Goal: Task Accomplishment & Management: Complete application form

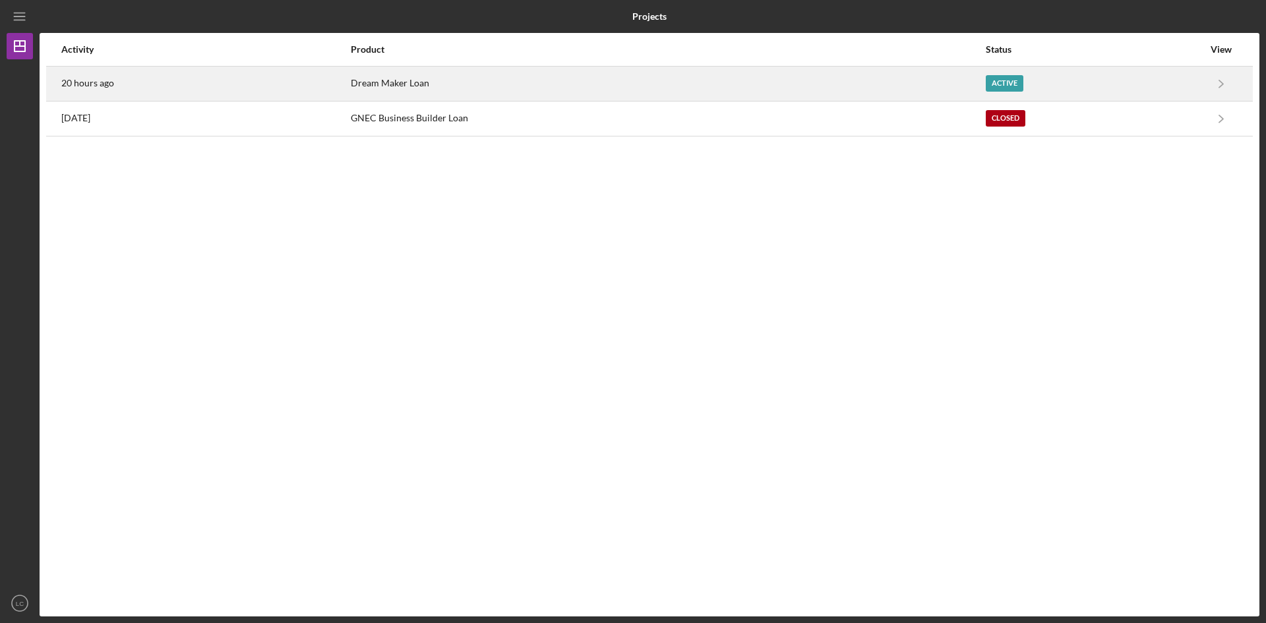
click at [684, 72] on div "Dream Maker Loan" at bounding box center [667, 83] width 633 height 33
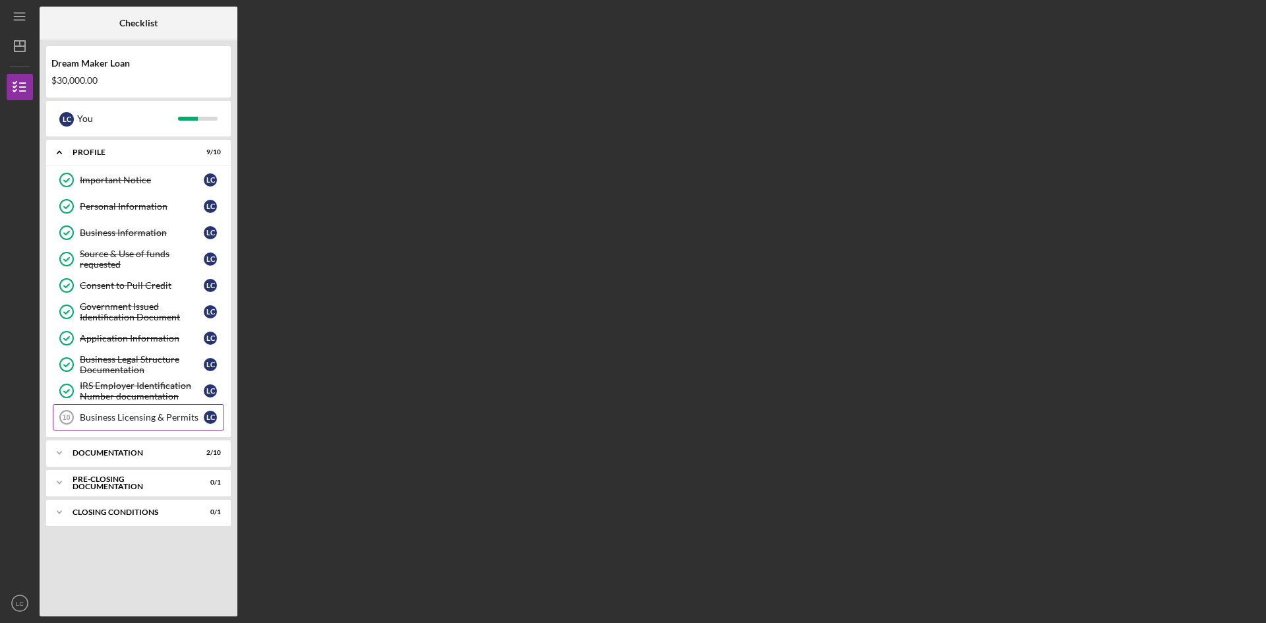
click at [163, 414] on div "Business Licensing & Permits" at bounding box center [142, 417] width 124 height 11
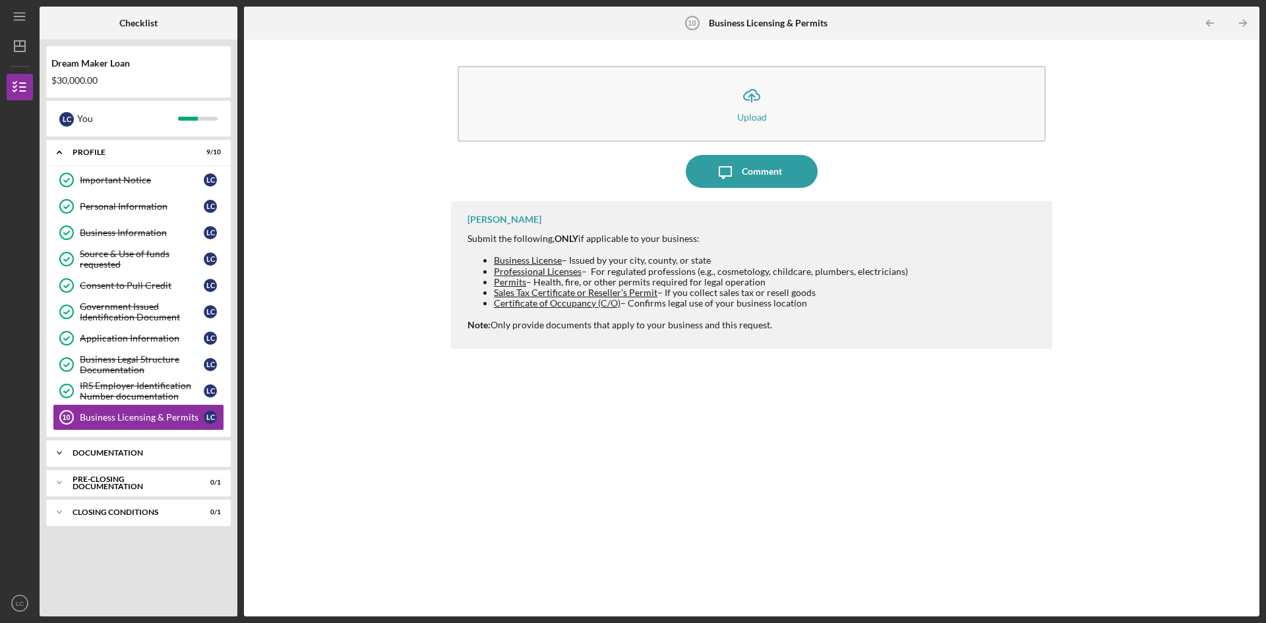
click at [121, 452] on div "Documentation" at bounding box center [144, 453] width 142 height 8
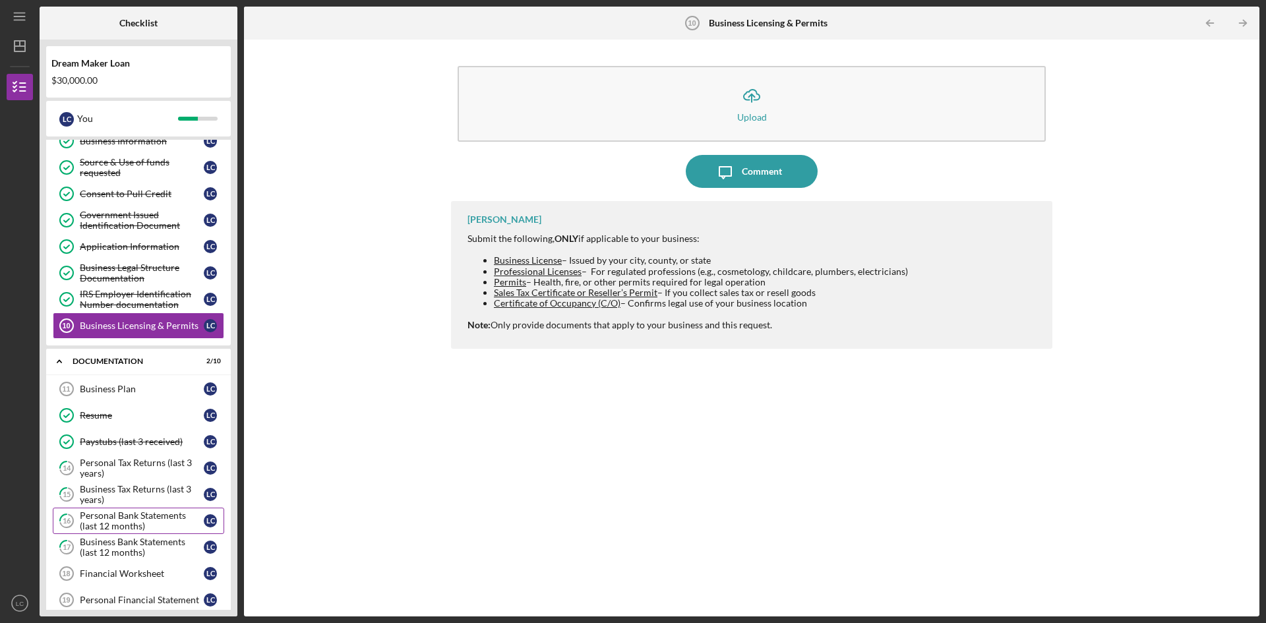
scroll to position [194, 0]
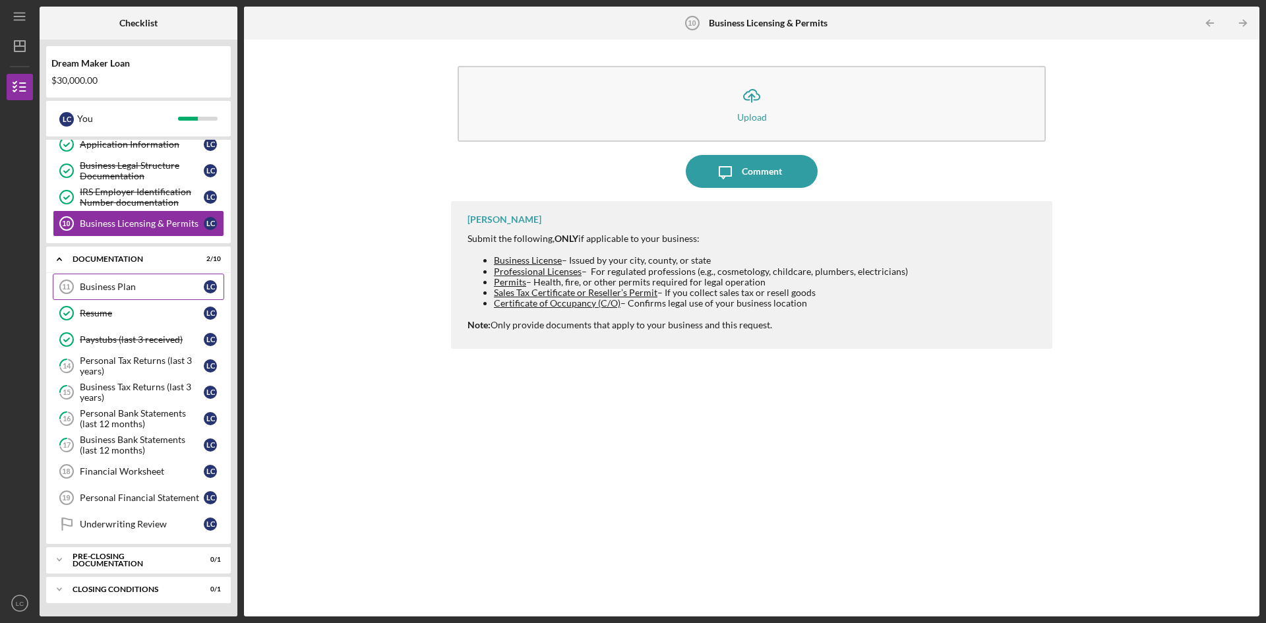
click at [134, 278] on link "Business Plan 11 Business Plan L C" at bounding box center [138, 287] width 171 height 26
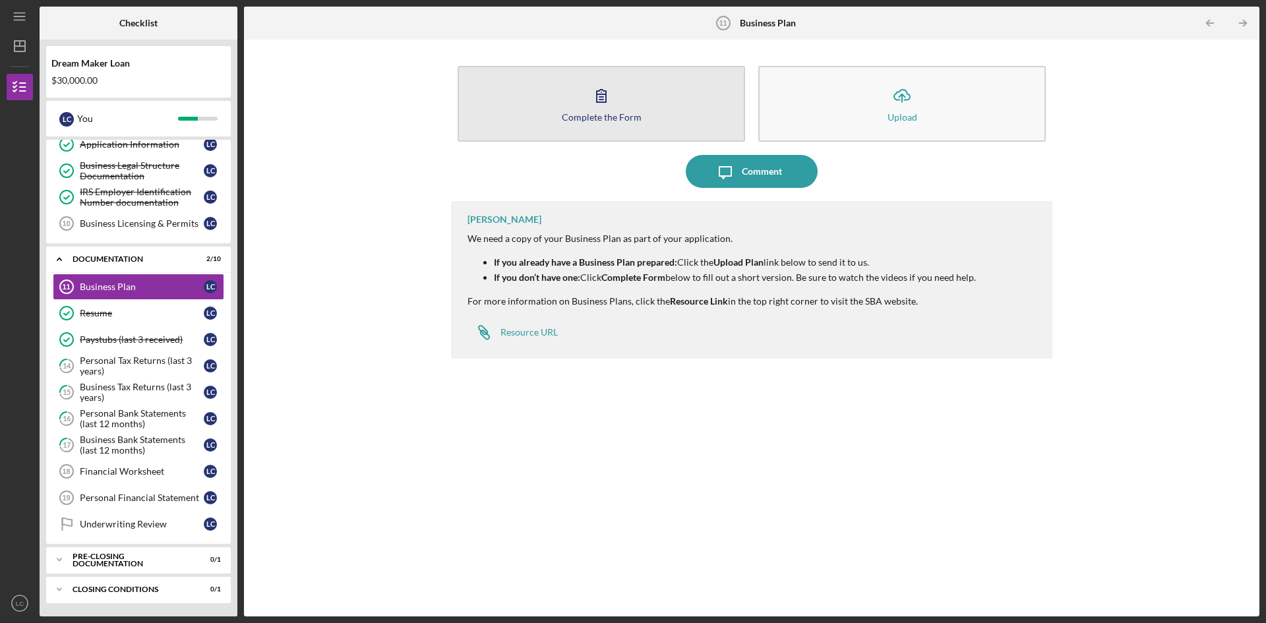
click at [560, 102] on button "Complete the Form Form" at bounding box center [600, 104] width 287 height 76
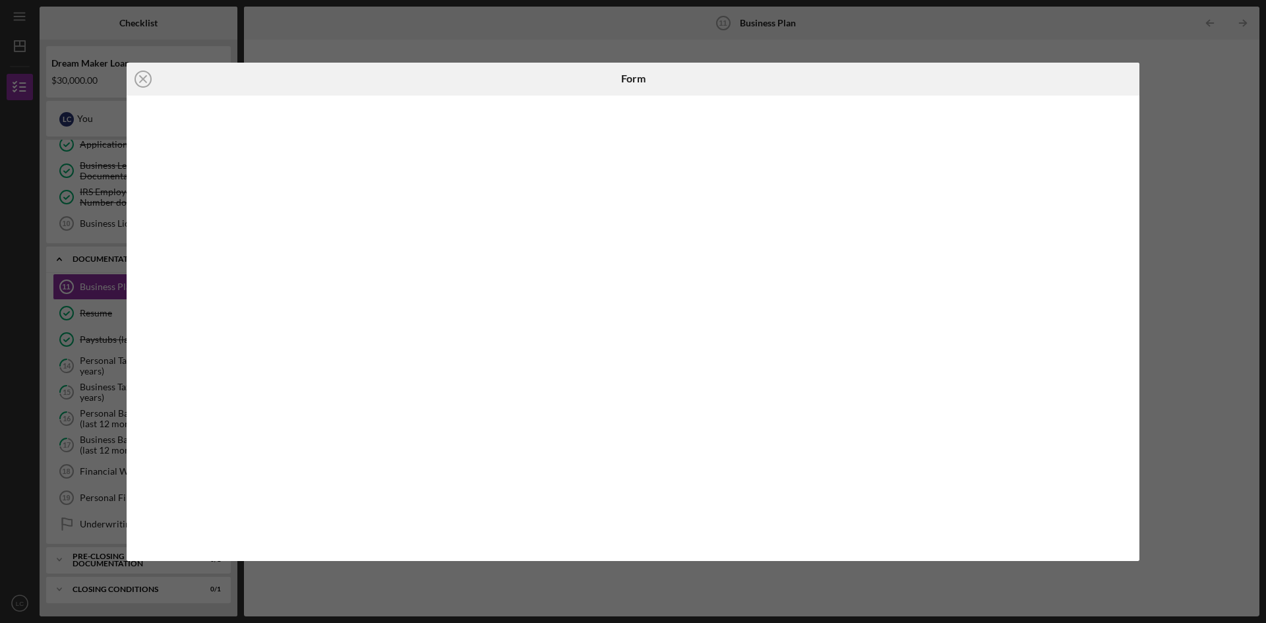
click at [1217, 161] on div "Icon/Close Form" at bounding box center [633, 311] width 1266 height 623
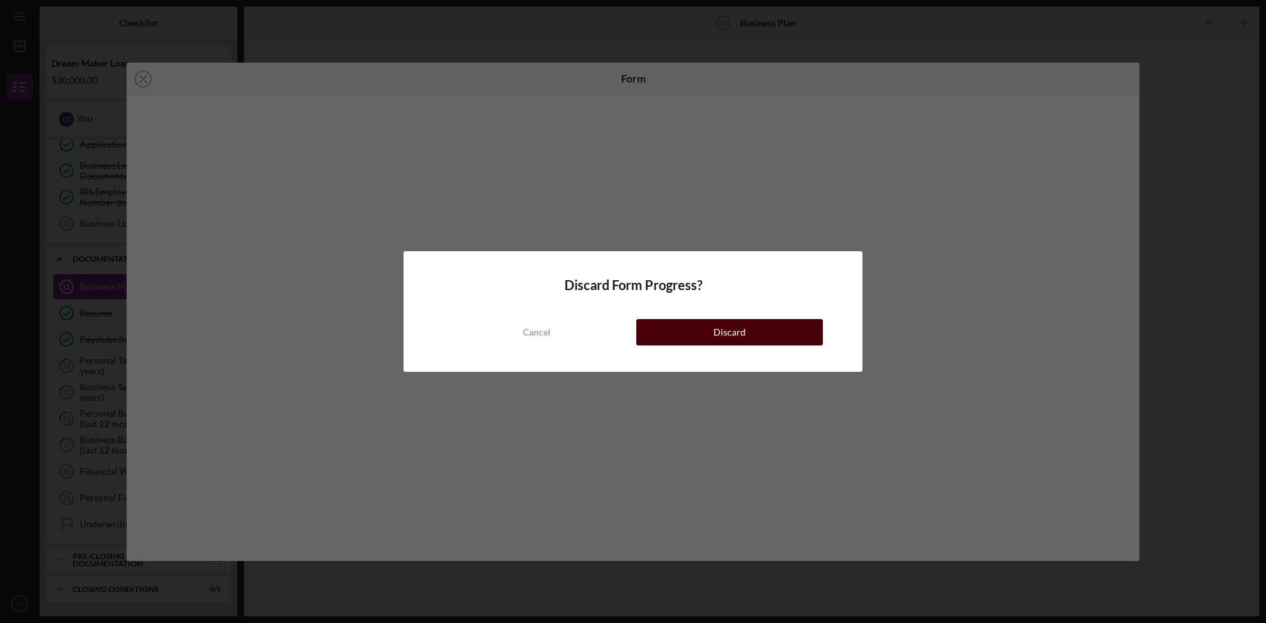
click at [771, 334] on button "Discard" at bounding box center [729, 332] width 187 height 26
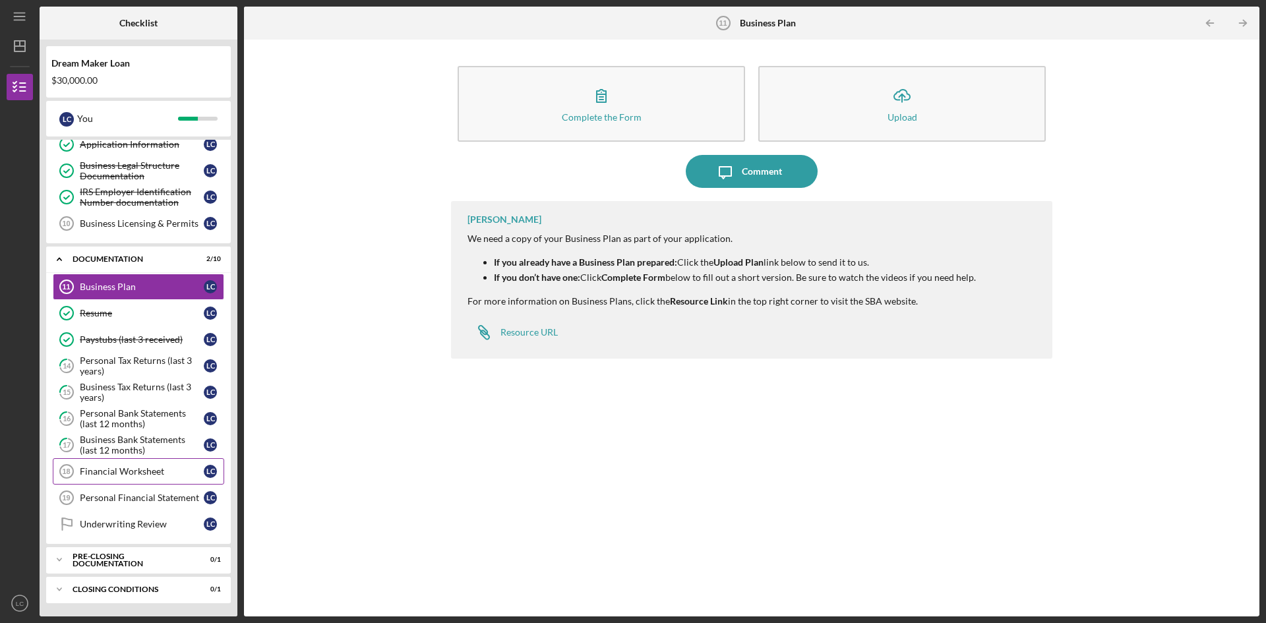
click at [121, 466] on div "Financial Worksheet" at bounding box center [142, 471] width 124 height 11
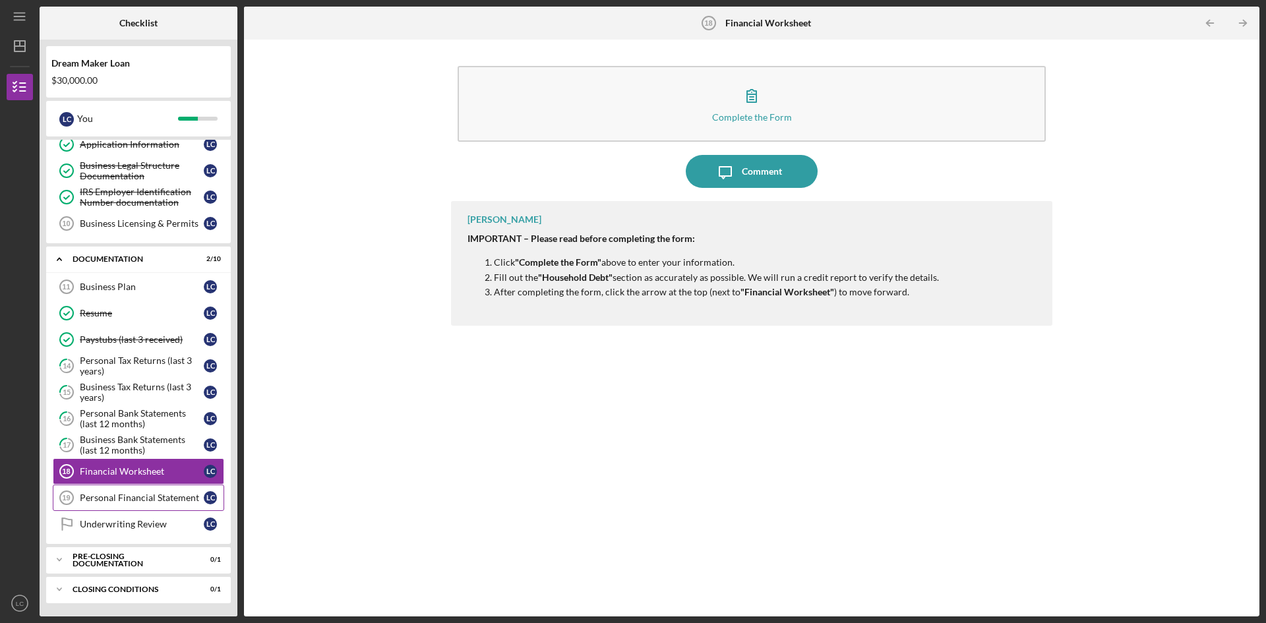
click at [131, 498] on div "Personal Financial Statement" at bounding box center [142, 497] width 124 height 11
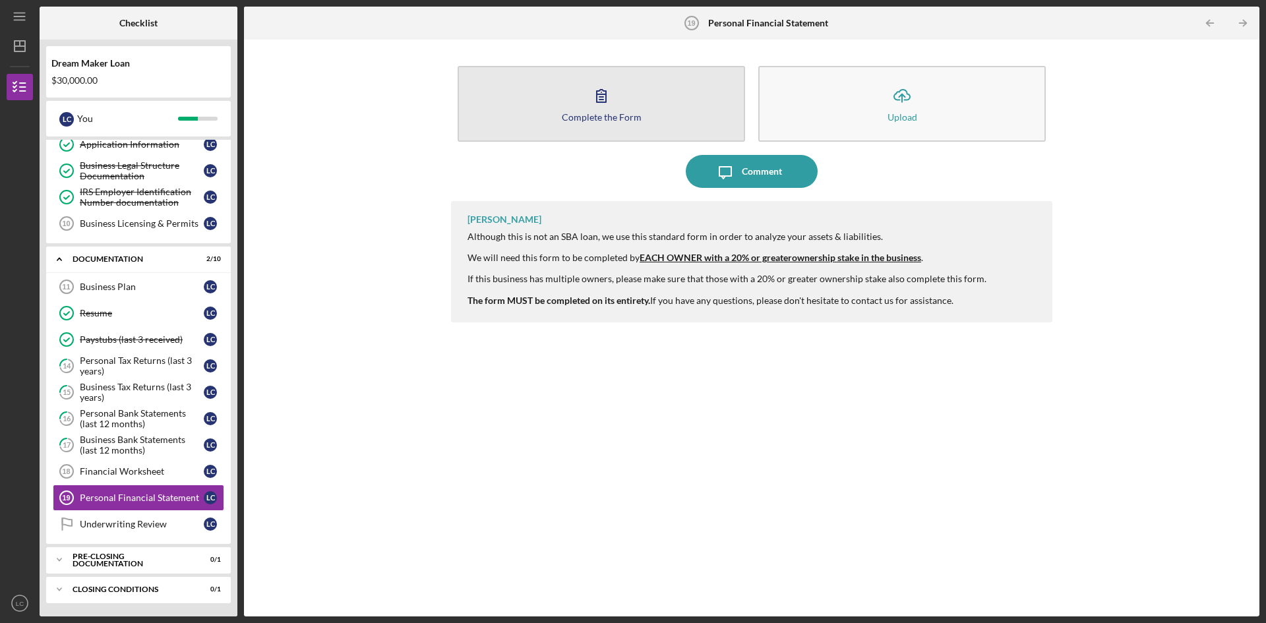
click at [620, 83] on button "Complete the Form Form" at bounding box center [600, 104] width 287 height 76
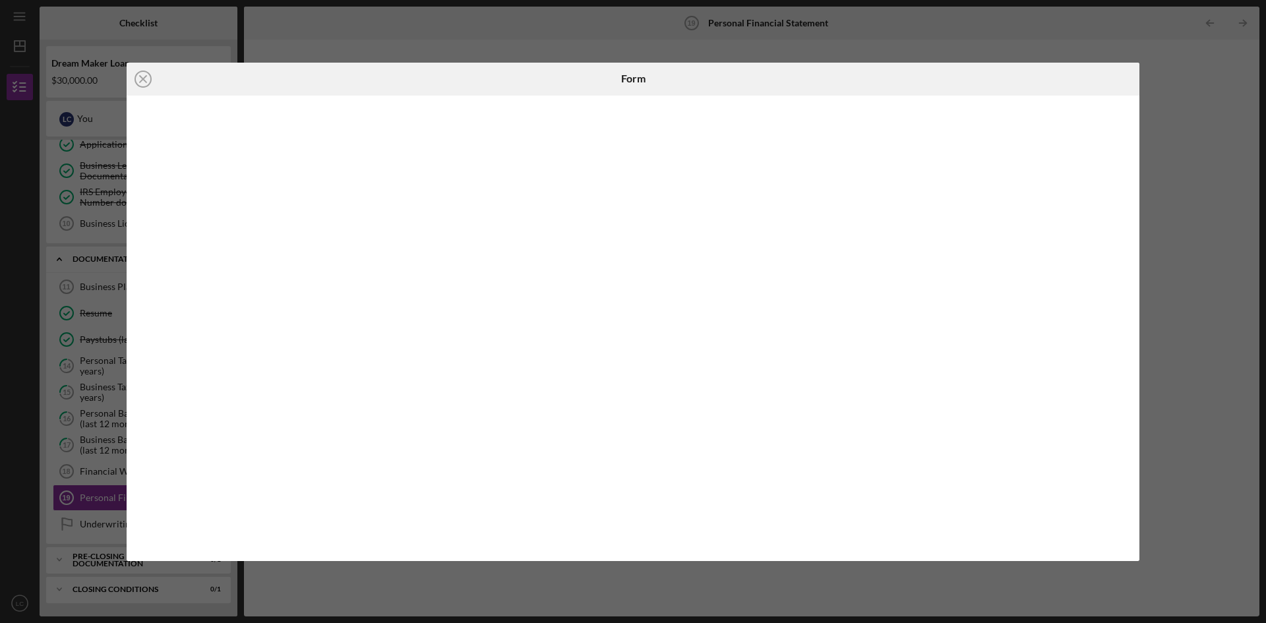
click at [1210, 140] on div "Icon/Close Form" at bounding box center [633, 311] width 1266 height 623
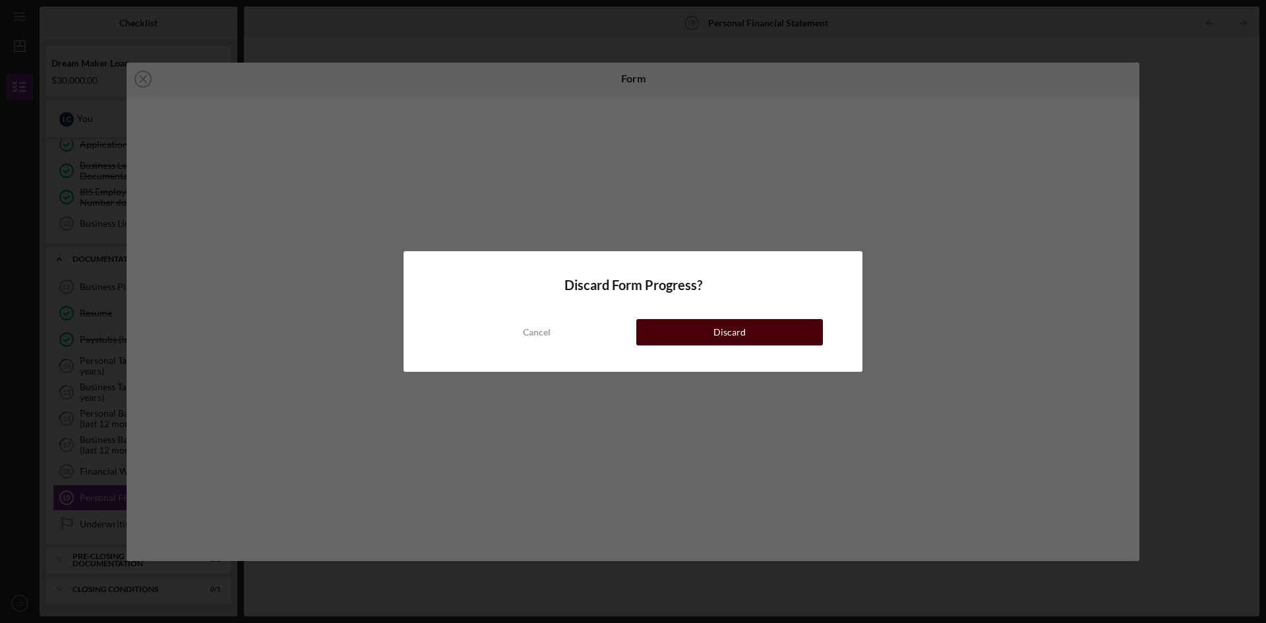
click at [757, 336] on button "Discard" at bounding box center [729, 332] width 187 height 26
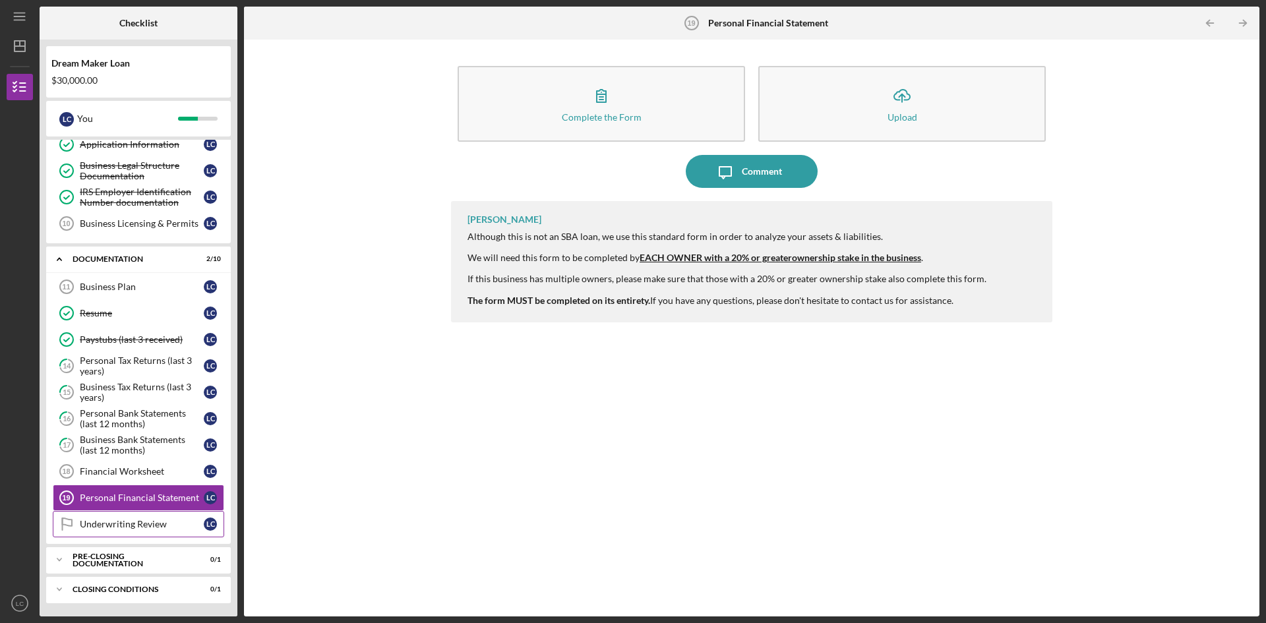
click at [132, 515] on link "Underwriting Review Underwriting Review L C" at bounding box center [138, 524] width 171 height 26
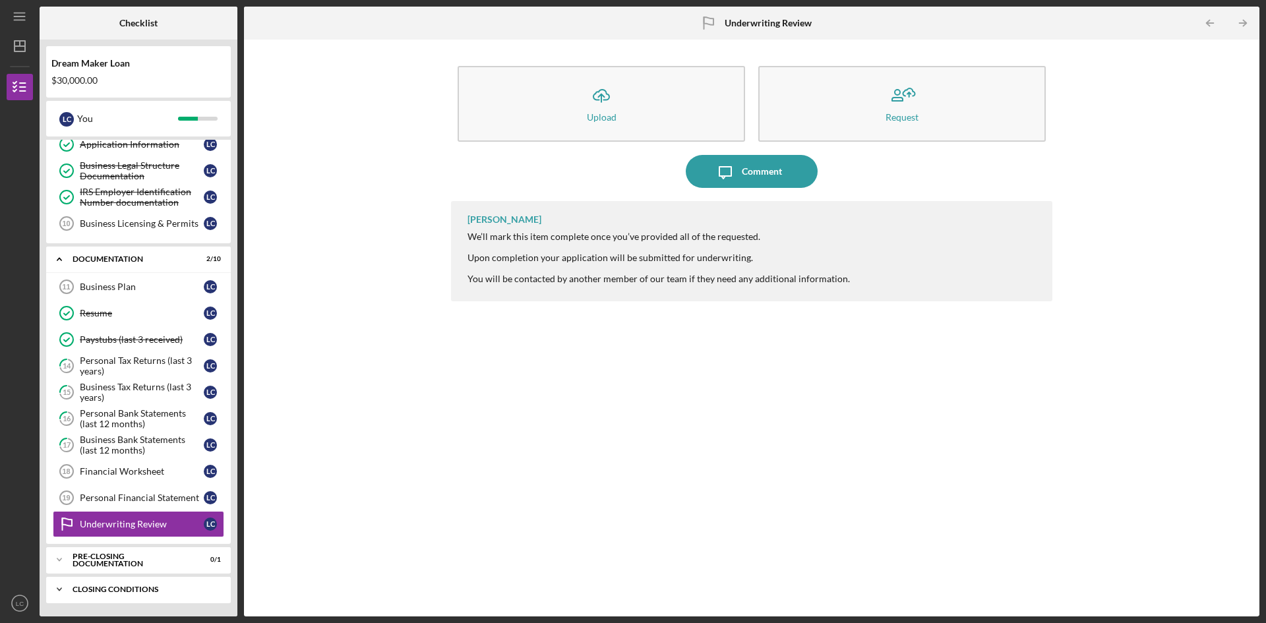
click at [148, 595] on div "Icon/Expander Closing Conditions 0 / 1" at bounding box center [138, 589] width 185 height 26
click at [144, 585] on div "Closing Conditions" at bounding box center [144, 589] width 142 height 8
click at [136, 585] on div "Closing Conditions" at bounding box center [144, 589] width 142 height 8
click at [67, 562] on icon "Icon/Expander" at bounding box center [59, 559] width 26 height 26
click at [67, 559] on icon "Icon/Expander" at bounding box center [59, 559] width 26 height 26
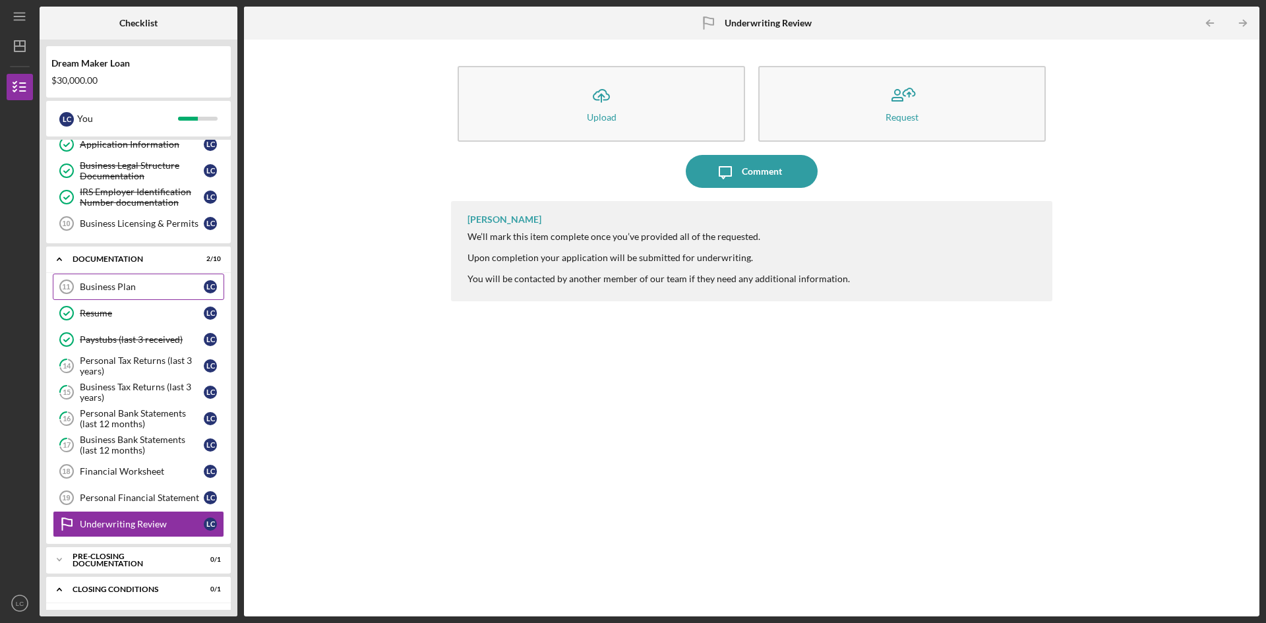
click at [126, 292] on div "Business Plan" at bounding box center [142, 286] width 124 height 11
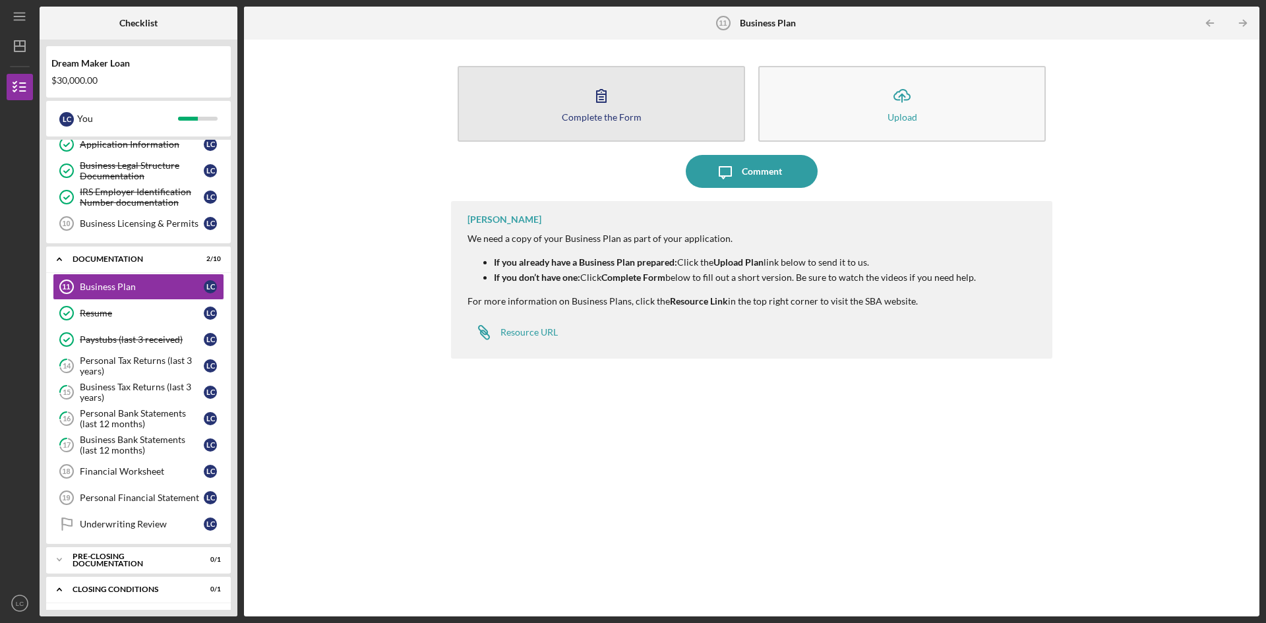
click at [575, 122] on button "Complete the Form Form" at bounding box center [600, 104] width 287 height 76
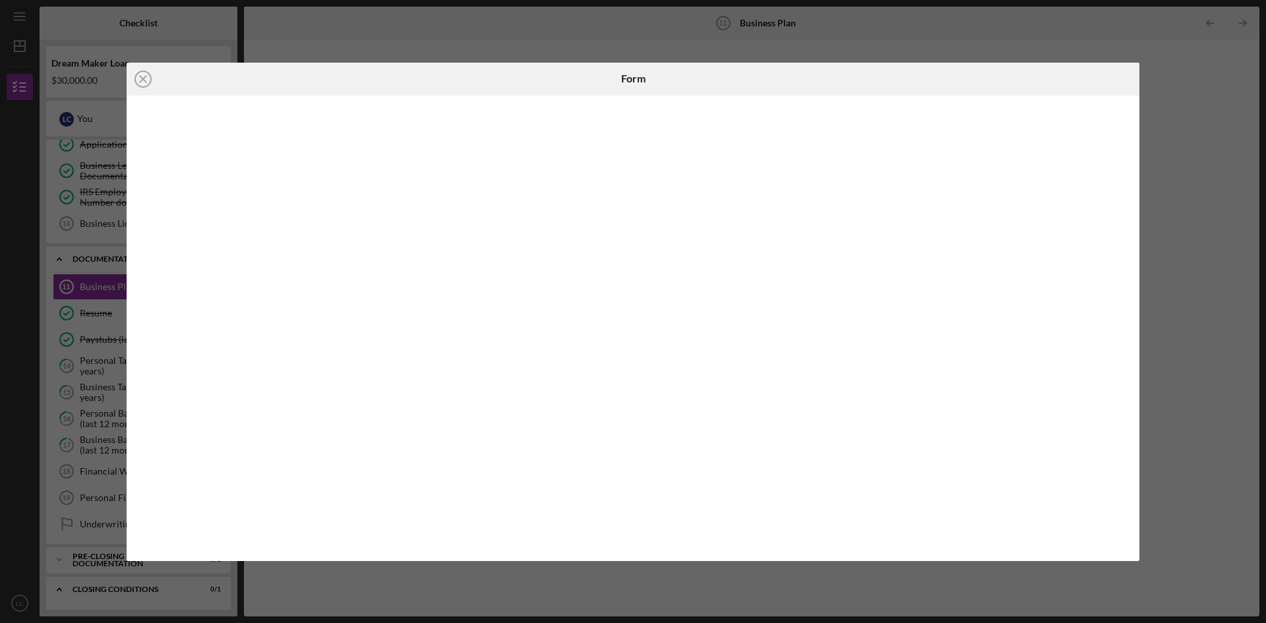
click at [1219, 204] on div "Icon/Close Form" at bounding box center [633, 311] width 1266 height 623
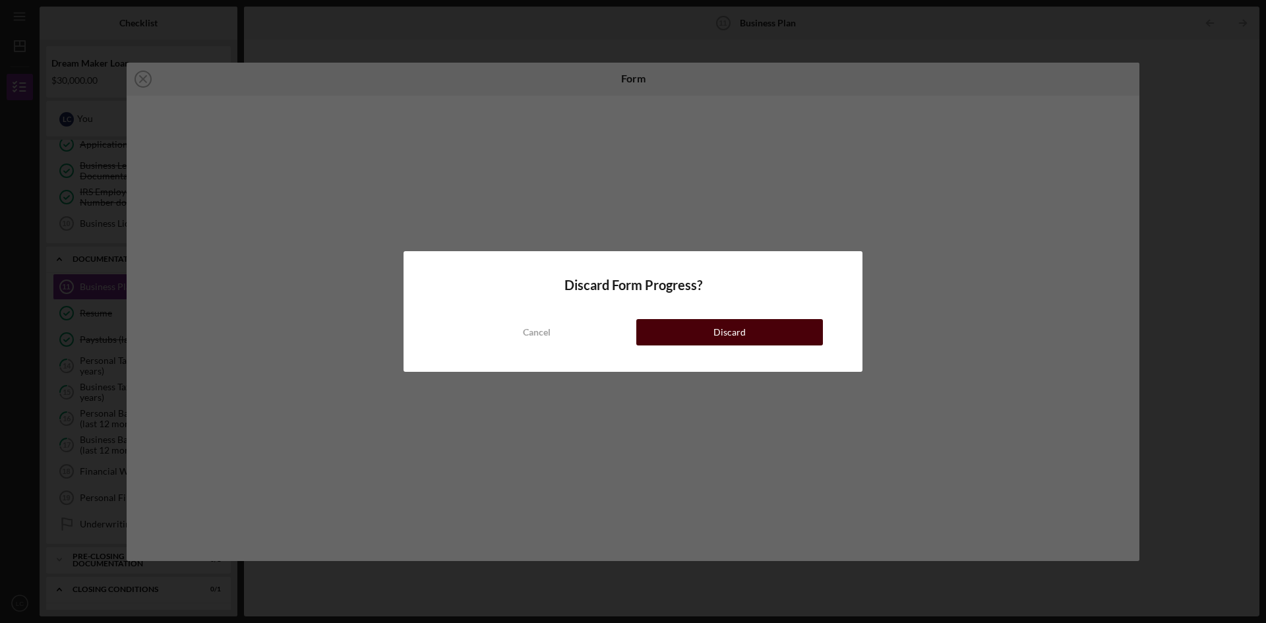
click at [783, 328] on button "Discard" at bounding box center [729, 332] width 187 height 26
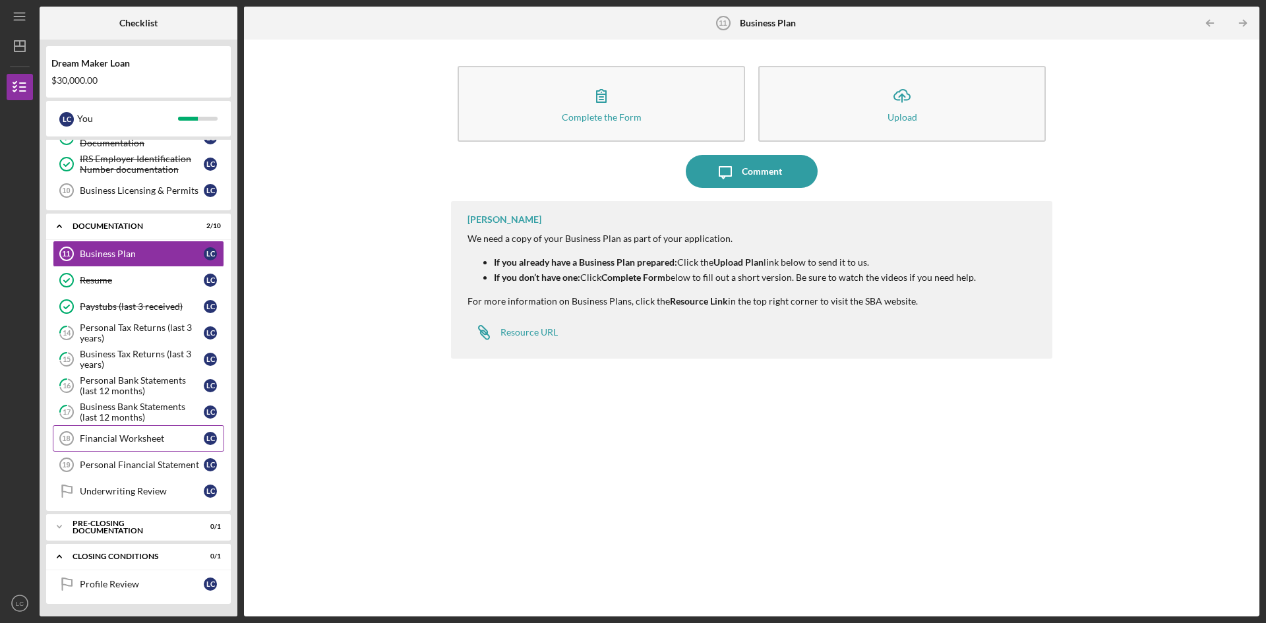
scroll to position [227, 0]
click at [167, 519] on div "Icon/Expander Pre-Closing Documentation 0 / 1" at bounding box center [138, 526] width 185 height 26
click at [138, 527] on div "Pre-Closing Documentation" at bounding box center [144, 526] width 142 height 8
click at [138, 477] on link "Underwriting Review Underwriting Review L C" at bounding box center [138, 490] width 171 height 26
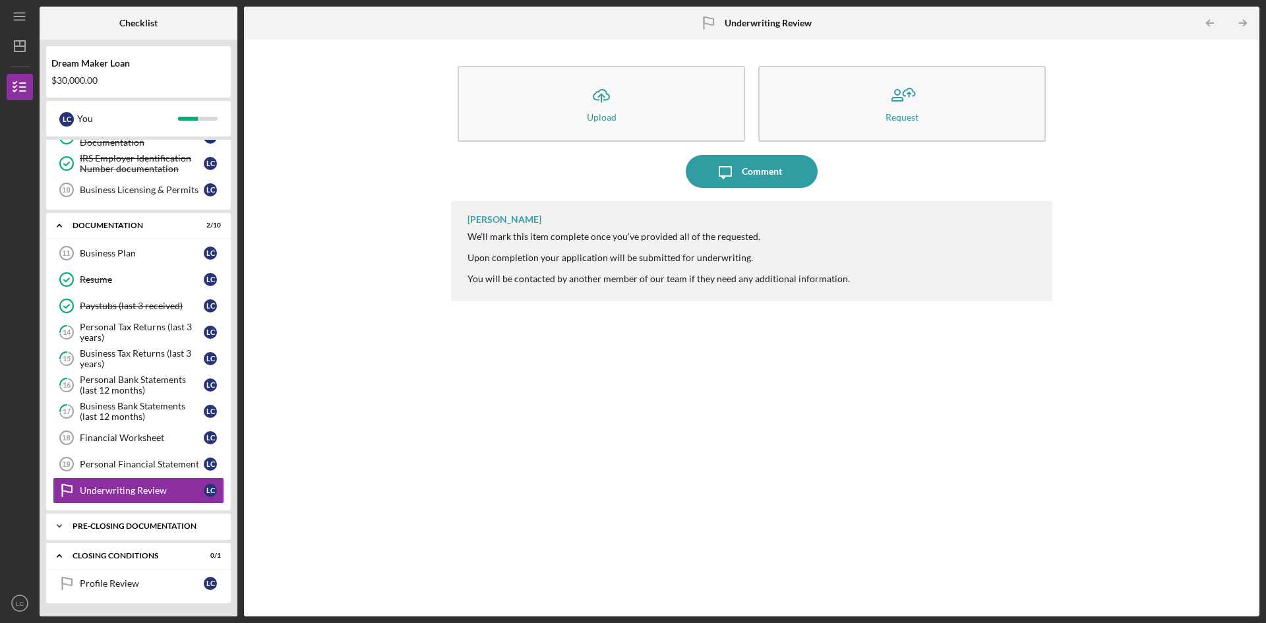
click at [131, 513] on div "Icon/Expander Pre-Closing Documentation 0 / 1" at bounding box center [138, 526] width 185 height 26
click at [133, 528] on div "Pre-Closing Documentation" at bounding box center [144, 526] width 142 height 8
